Goal: Register for event/course

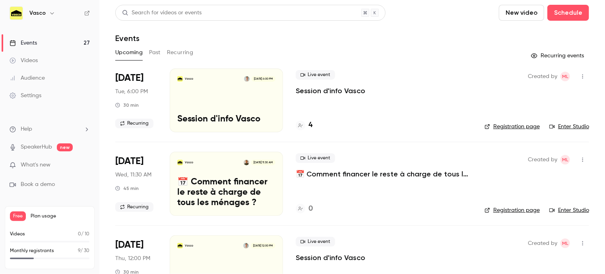
click at [569, 125] on link "Enter Studio" at bounding box center [570, 126] width 40 height 8
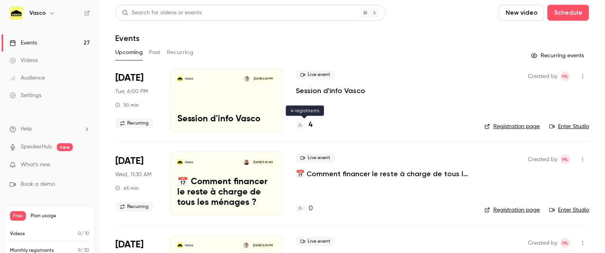
click at [308, 124] on div "4" at bounding box center [304, 125] width 17 height 11
